Goal: Information Seeking & Learning: Understand process/instructions

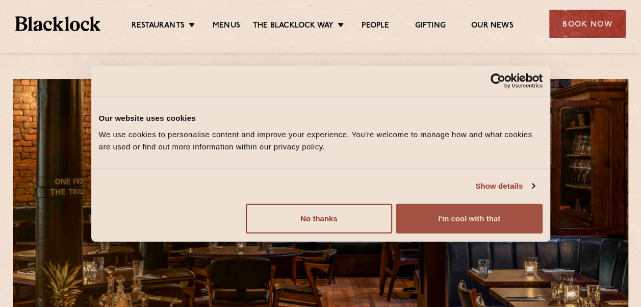
click at [448, 222] on button "I'm cool with that" at bounding box center [469, 219] width 146 height 30
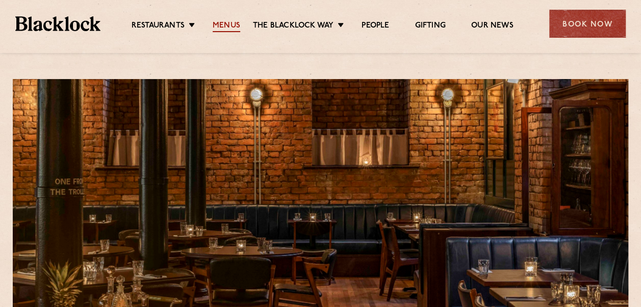
click at [226, 22] on link "Menus" at bounding box center [227, 26] width 28 height 11
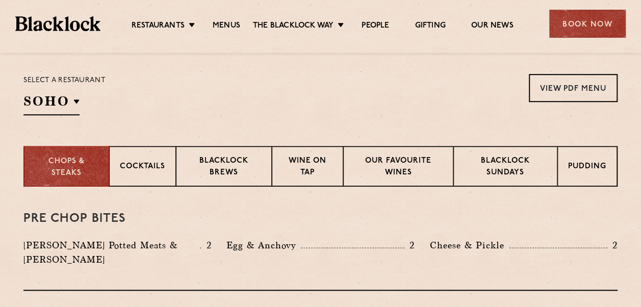
scroll to position [306, 0]
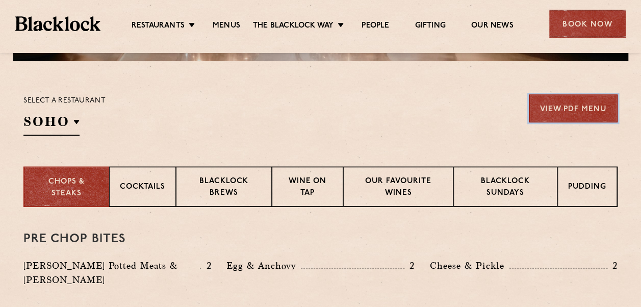
click at [565, 107] on link "View PDF Menu" at bounding box center [573, 108] width 89 height 28
